Goal: Transaction & Acquisition: Book appointment/travel/reservation

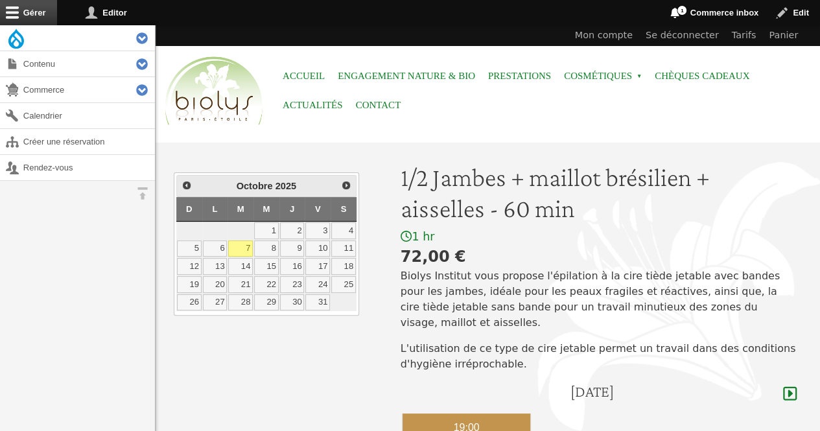
click at [490, 414] on div "19:00" at bounding box center [467, 428] width 128 height 29
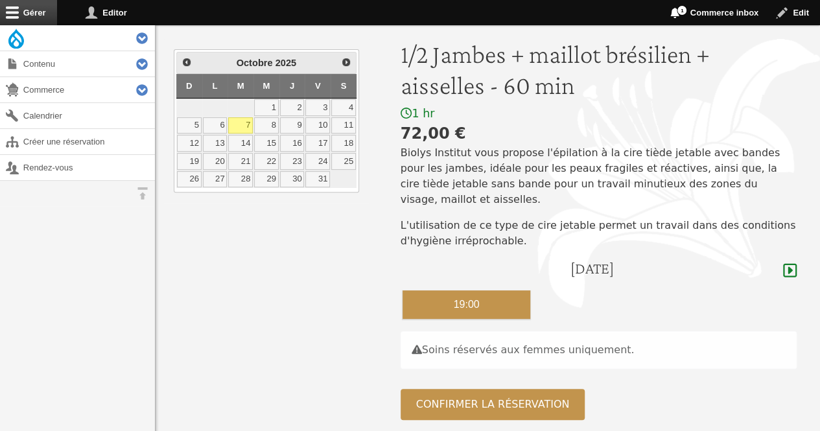
scroll to position [132, 0]
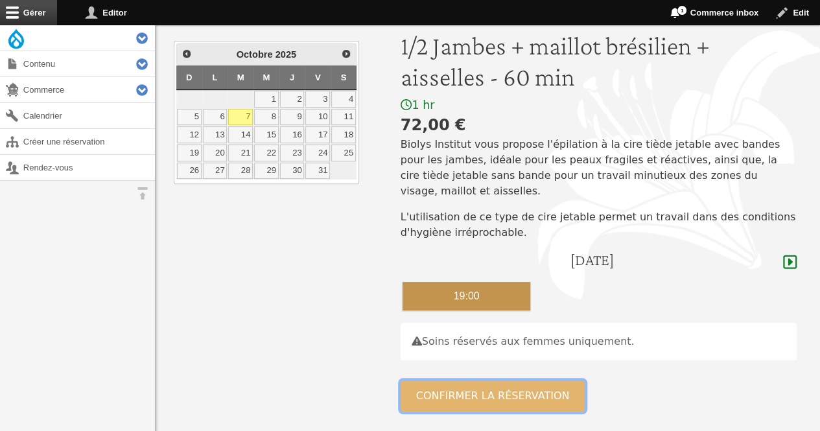
click at [519, 386] on button "Confirmer la réservation" at bounding box center [493, 396] width 185 height 31
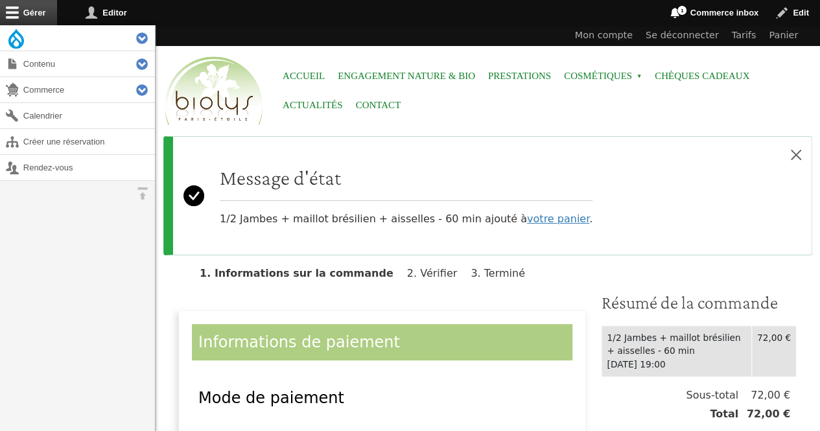
scroll to position [193, 0]
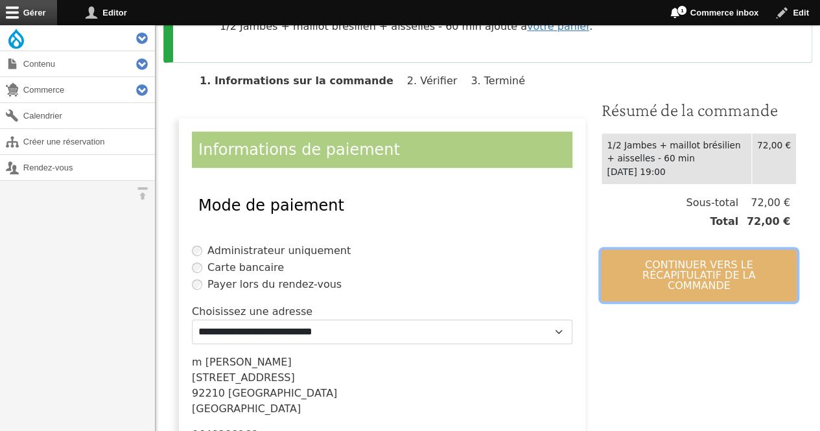
click at [702, 268] on button "Continuer vers le récapitulatif de la commande" at bounding box center [699, 276] width 196 height 52
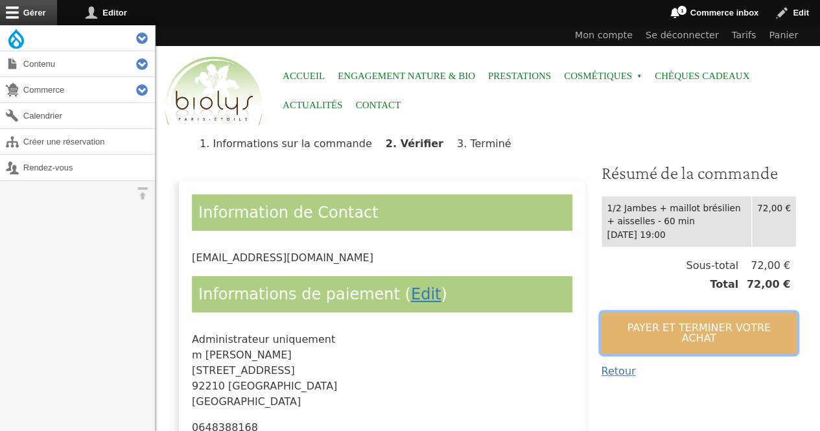
click at [689, 317] on button "Payer et terminer votre achat" at bounding box center [699, 334] width 196 height 42
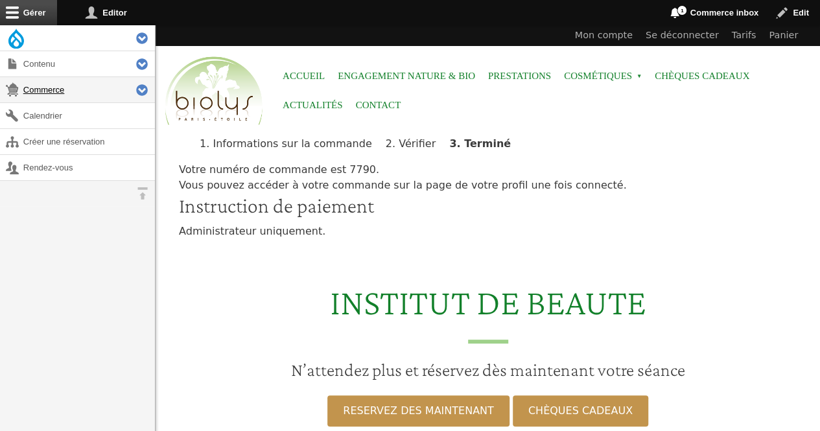
click at [70, 78] on link "Commerce" at bounding box center [77, 89] width 155 height 25
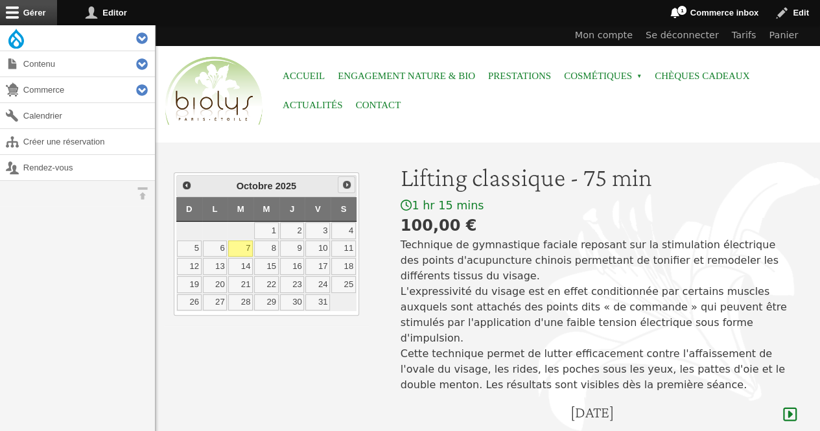
click at [349, 185] on span "Suivant" at bounding box center [347, 185] width 10 height 10
click at [297, 247] on link "6" at bounding box center [292, 249] width 25 height 17
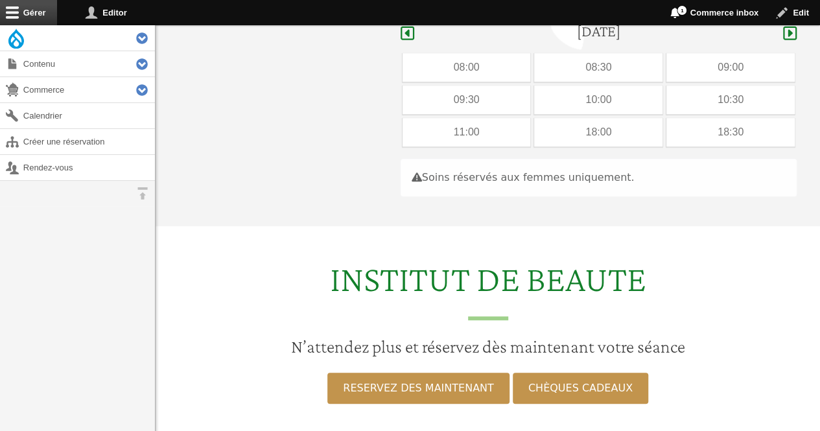
scroll to position [387, 0]
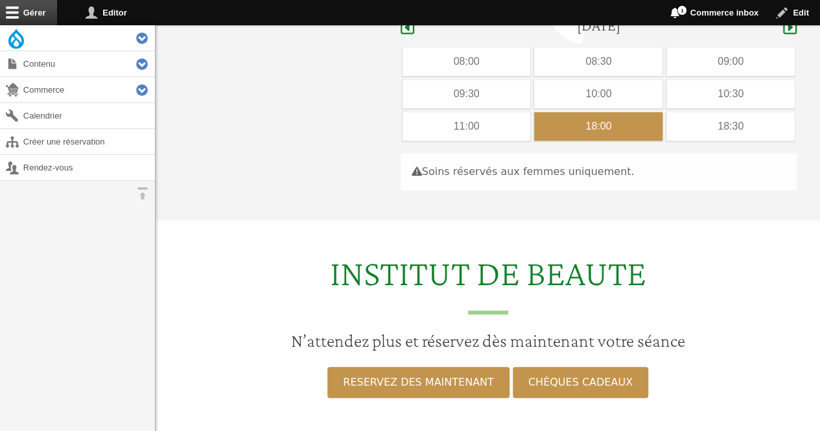
click at [634, 112] on div "18:00" at bounding box center [598, 126] width 128 height 29
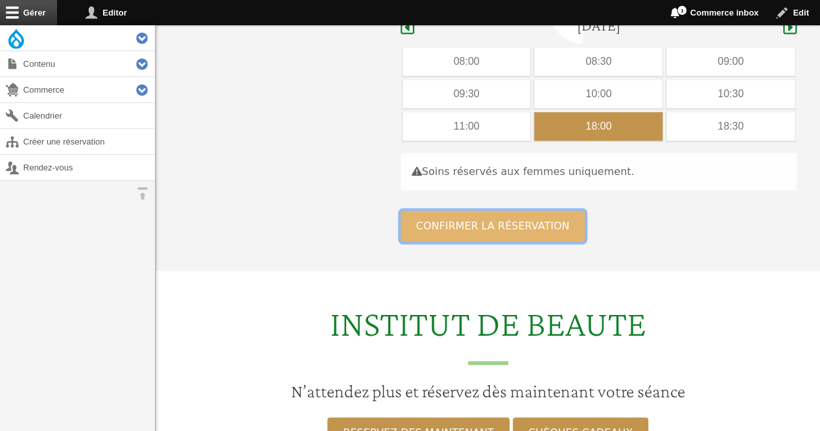
click at [499, 214] on button "Confirmer la réservation" at bounding box center [493, 226] width 185 height 31
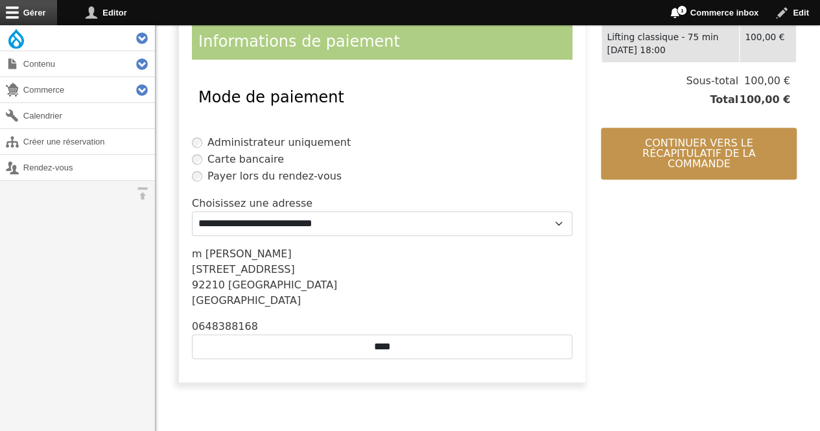
scroll to position [313, 0]
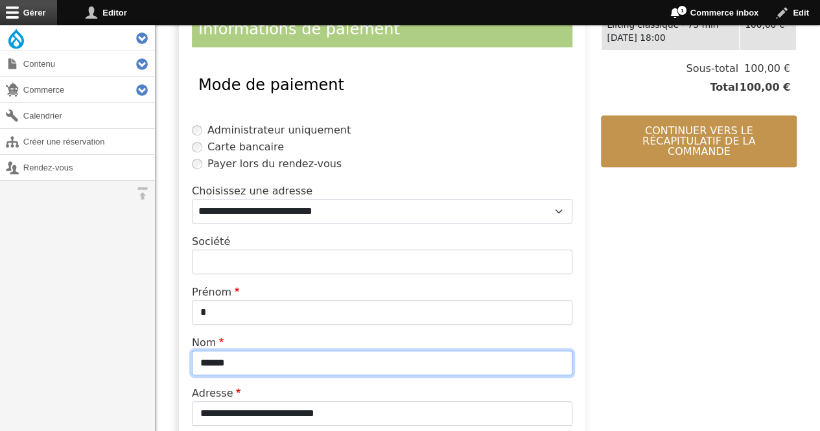
click at [291, 363] on input "******" at bounding box center [382, 363] width 381 height 25
type input "*"
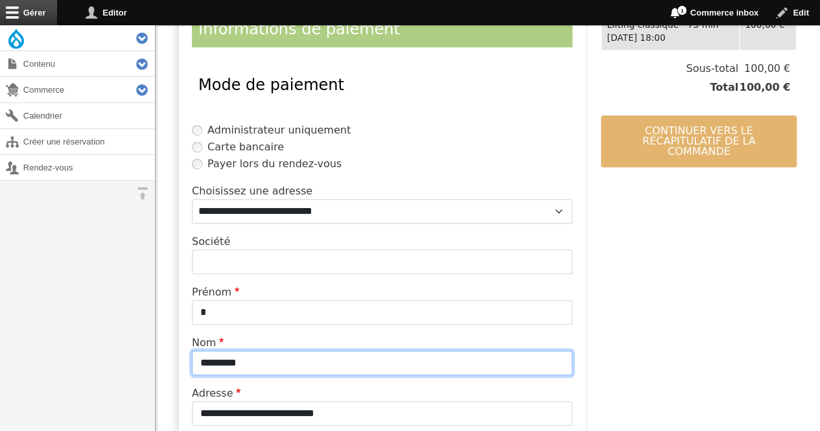
type input "*********"
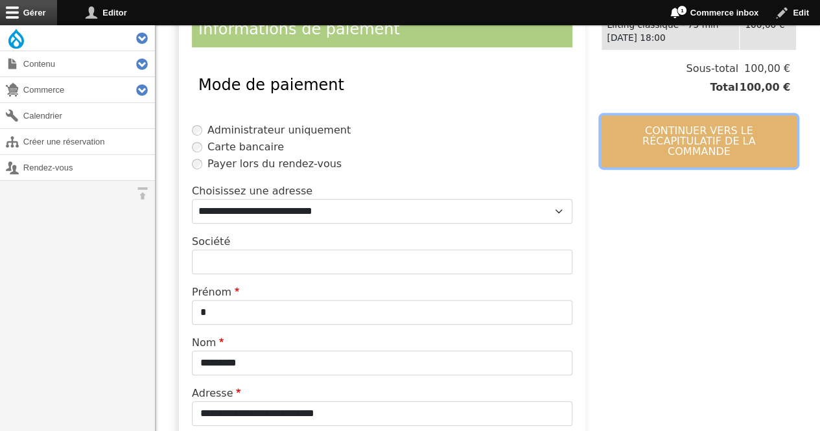
click at [677, 138] on button "Continuer vers le récapitulatif de la commande" at bounding box center [699, 141] width 196 height 52
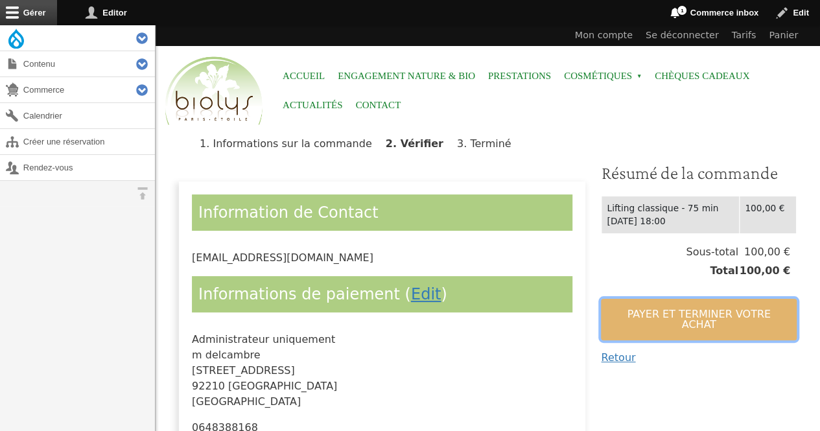
click at [611, 307] on button "Payer et terminer votre achat" at bounding box center [699, 320] width 196 height 42
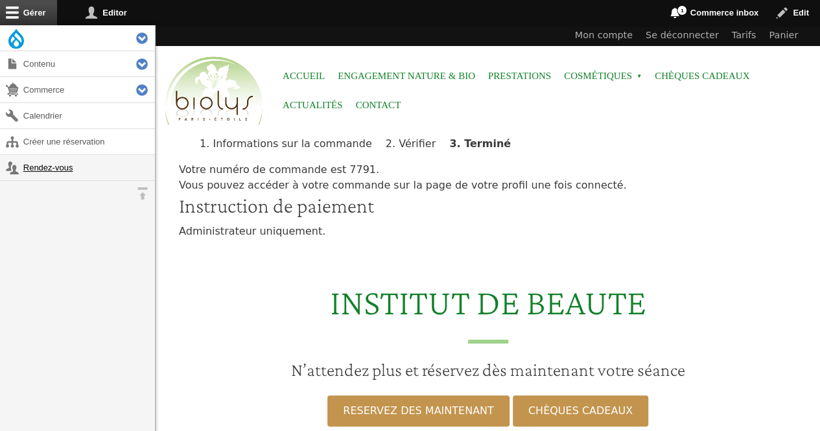
click at [56, 167] on link "Rendez-vous" at bounding box center [77, 167] width 155 height 25
